Goal: Information Seeking & Learning: Learn about a topic

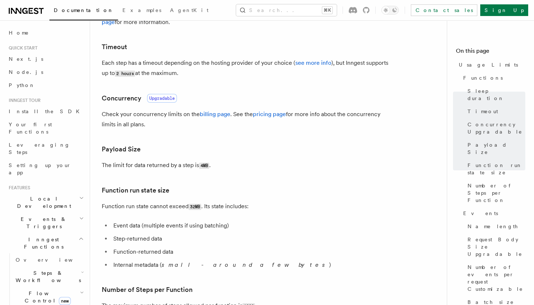
scroll to position [190, 0]
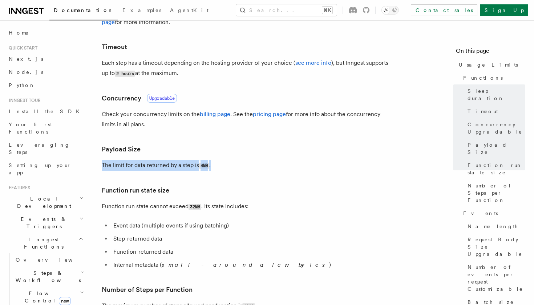
drag, startPoint x: 221, startPoint y: 168, endPoint x: 101, endPoint y: 167, distance: 120.4
copy p "The limit for data returned by a step is 4MB ."
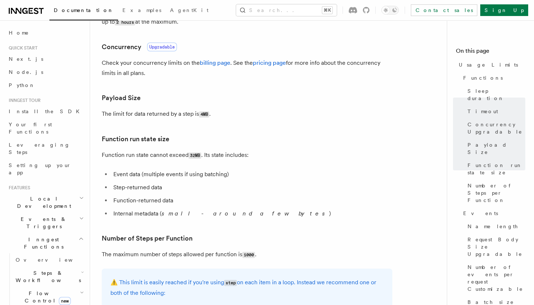
scroll to position [242, 0]
click at [73, 233] on h2 "Inngest Functions" at bounding box center [46, 243] width 80 height 20
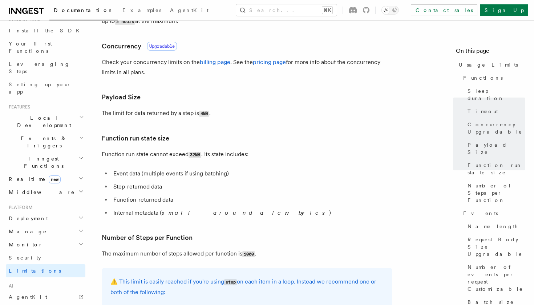
scroll to position [80, 0]
click at [75, 238] on h2 "Monitor" at bounding box center [46, 244] width 80 height 13
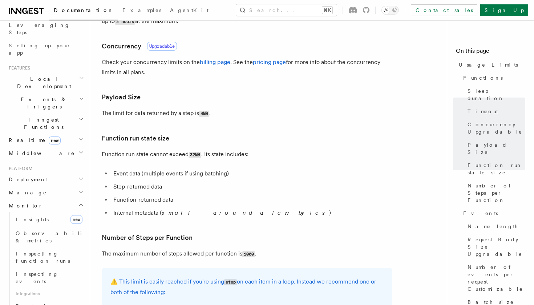
scroll to position [138, 0]
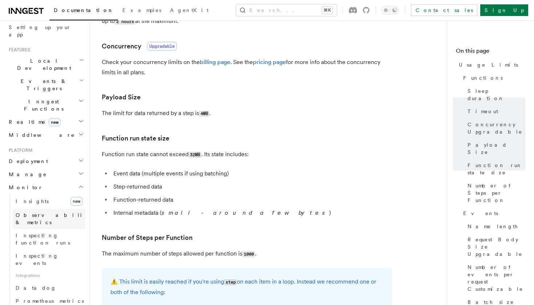
click at [58, 212] on span "Observability & metrics" at bounding box center [53, 218] width 75 height 13
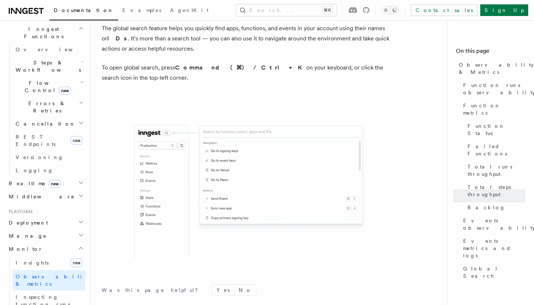
scroll to position [223, 0]
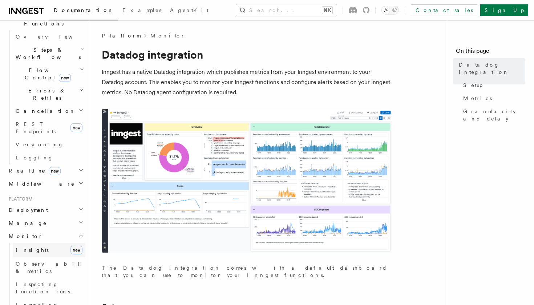
click at [62, 243] on link "Insights new" at bounding box center [49, 250] width 73 height 15
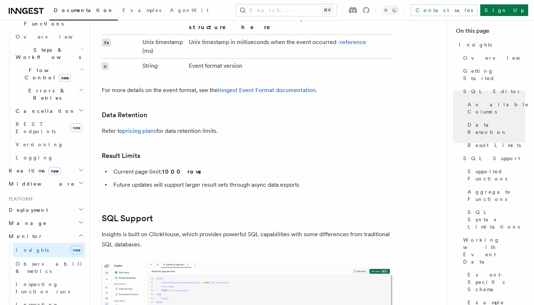
scroll to position [20, 0]
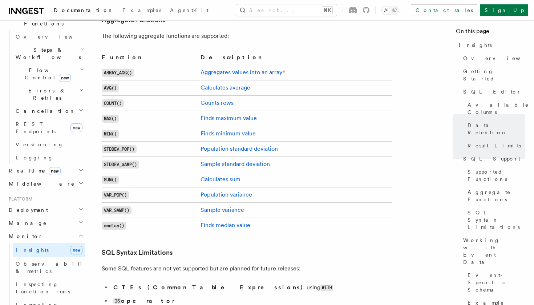
scroll to position [1786, 0]
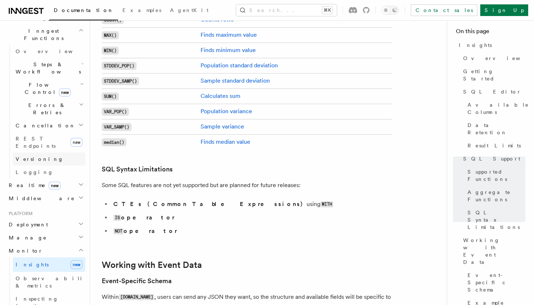
scroll to position [126, 0]
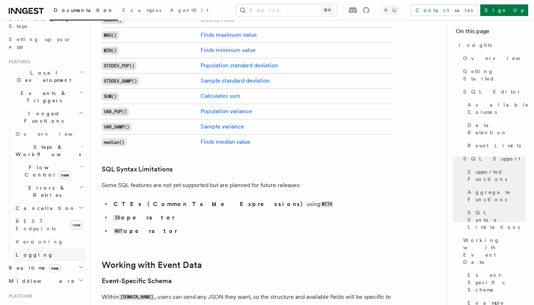
click at [24, 252] on span "Logging" at bounding box center [35, 255] width 38 height 6
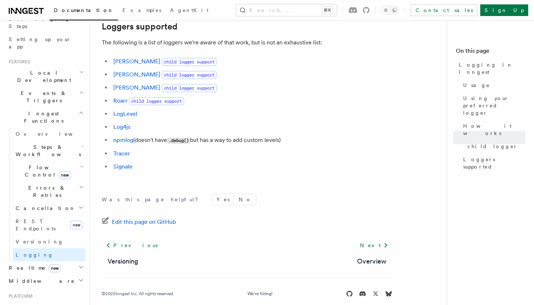
scroll to position [1032, 0]
